Goal: Information Seeking & Learning: Find specific fact

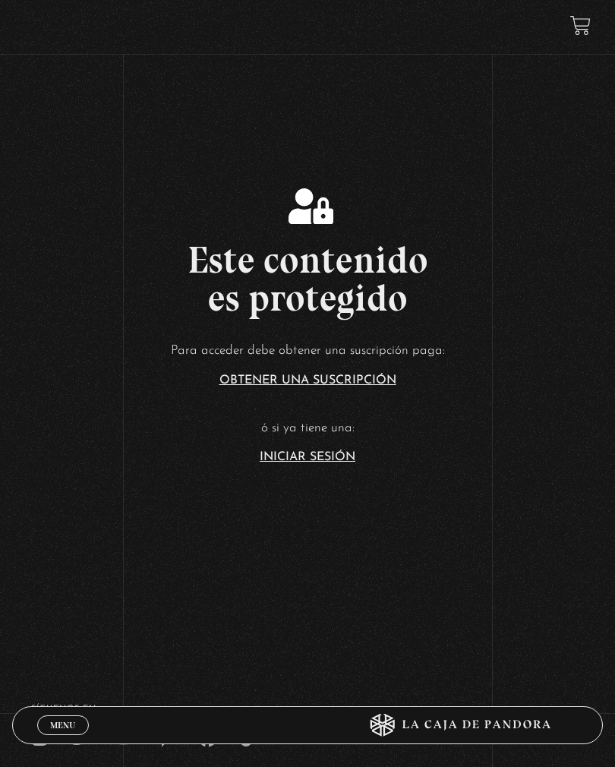
click at [326, 455] on article "Para acceder debe obtener una suscripción paga: Obtener una suscripción ó si ya…" at bounding box center [307, 401] width 615 height 124
click at [326, 462] on link "Iniciar Sesión" at bounding box center [308, 457] width 96 height 12
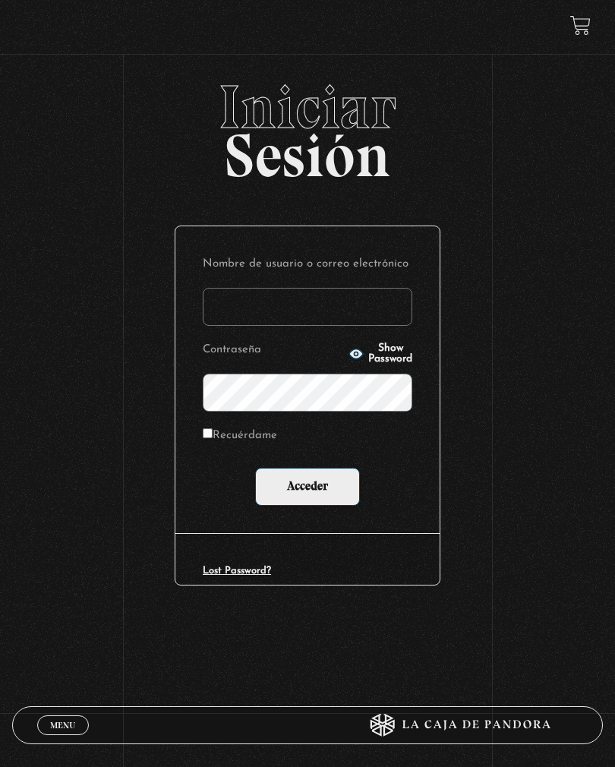
type input "Magno"
click at [307, 487] on input "Acceder" at bounding box center [307, 487] width 105 height 38
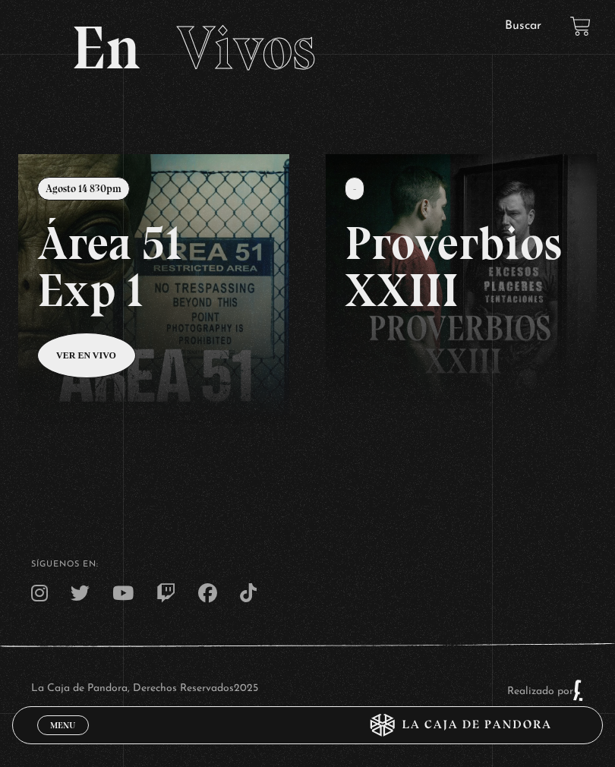
scroll to position [98, 0]
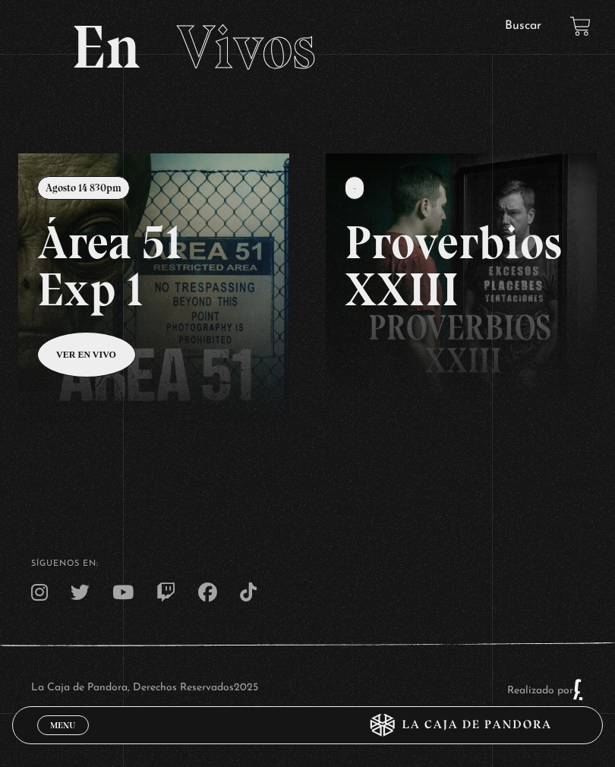
click at [522, 32] on link "Buscar" at bounding box center [523, 26] width 36 height 12
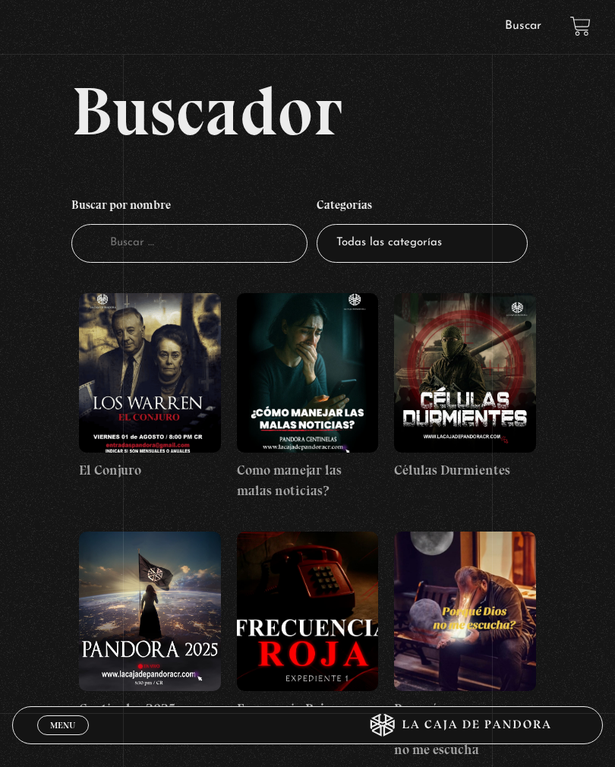
click at [148, 247] on input "Buscador" at bounding box center [189, 243] width 236 height 39
type input "Guerra"
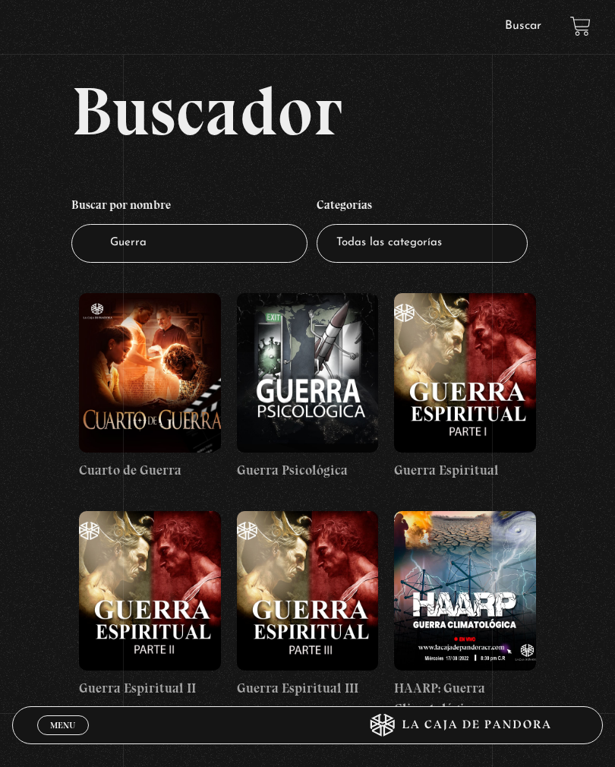
click at [339, 413] on figure at bounding box center [308, 372] width 142 height 159
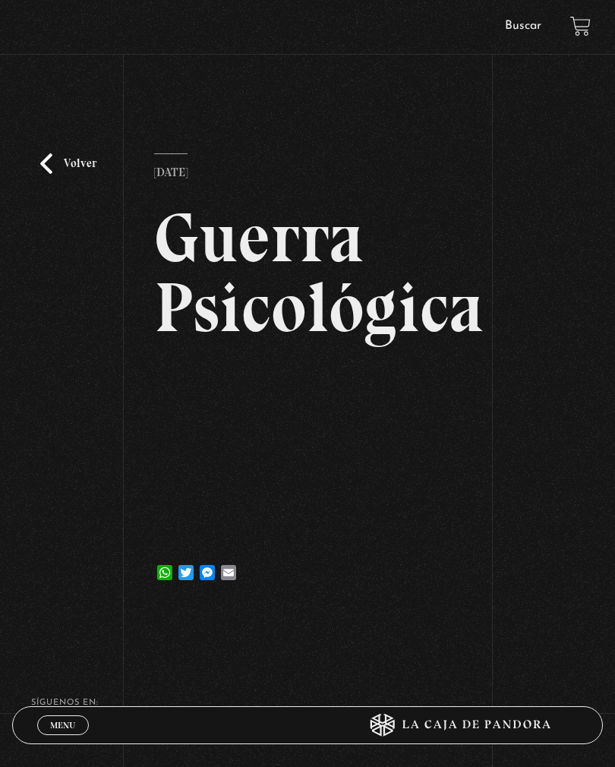
click at [465, 499] on div "Volver [DATE] Guerra Psicológica WhatsApp Twitter Messenger Email" at bounding box center [307, 342] width 615 height 531
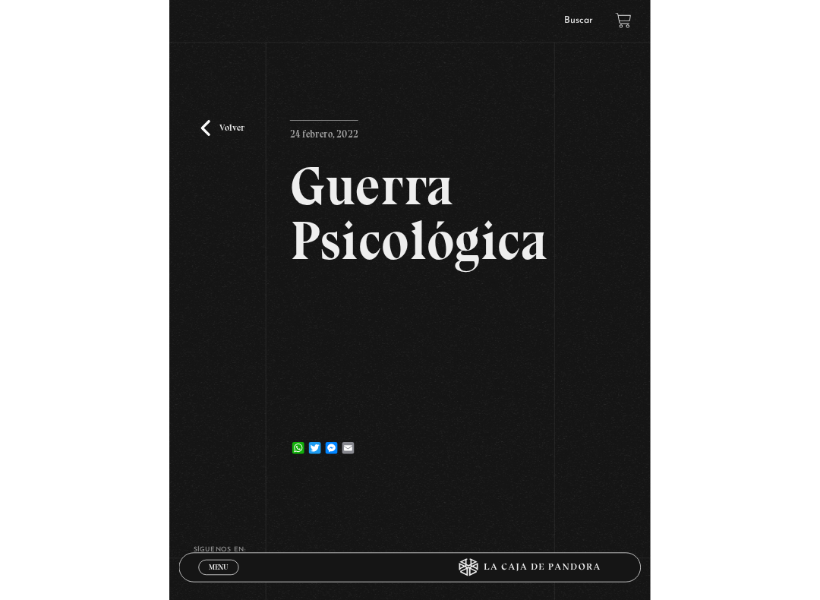
scroll to position [15, 0]
